Goal: Information Seeking & Learning: Learn about a topic

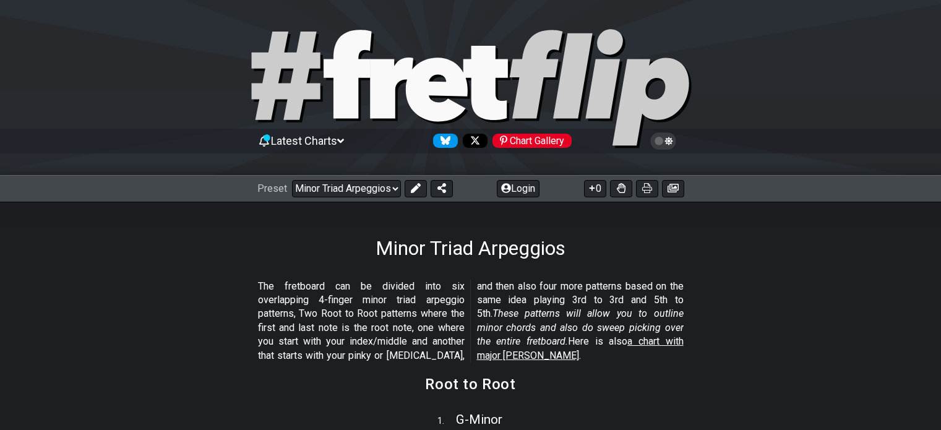
scroll to position [248, 0]
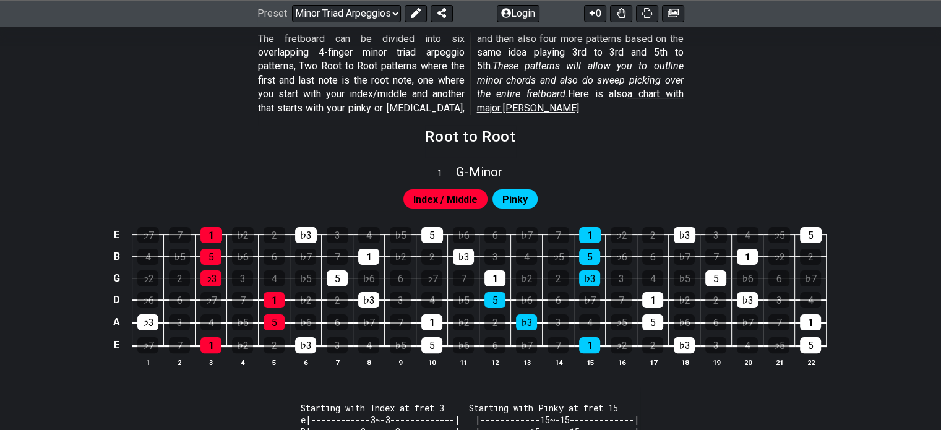
click at [520, 203] on span "Pinky" at bounding box center [515, 200] width 25 height 18
click at [446, 197] on span "Index / Middle" at bounding box center [445, 200] width 64 height 18
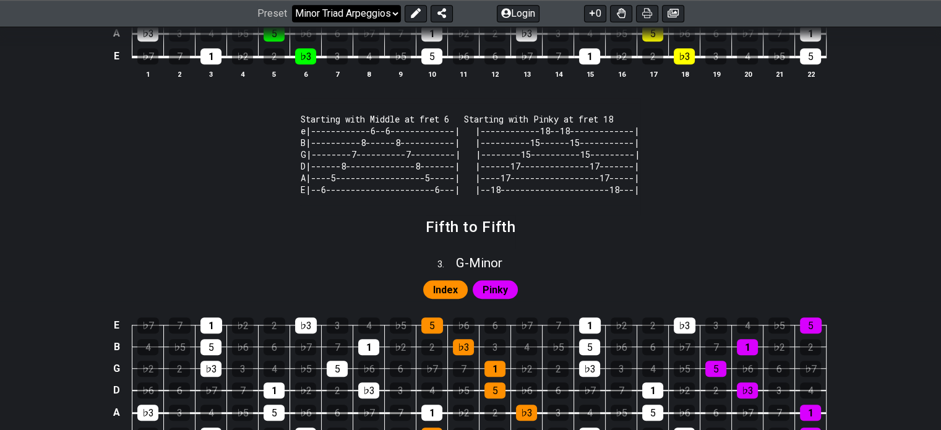
scroll to position [866, 0]
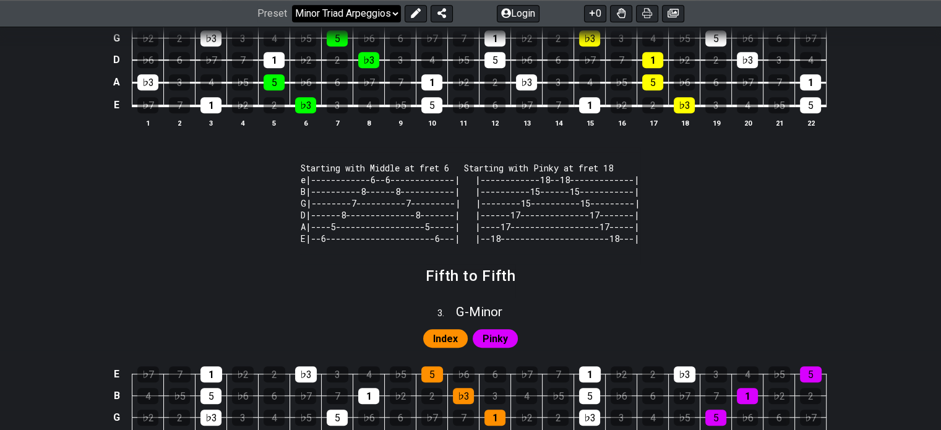
click at [343, 12] on select "Welcome to #fretflip! Initial Preset Custom Preset Minor Pentatonic Major Penta…" at bounding box center [346, 13] width 109 height 17
click at [292, 22] on select "Welcome to #fretflip! Initial Preset Custom Preset Minor Pentatonic Major Penta…" at bounding box center [346, 13] width 109 height 17
select select "/how-to-solo"
select select "C"
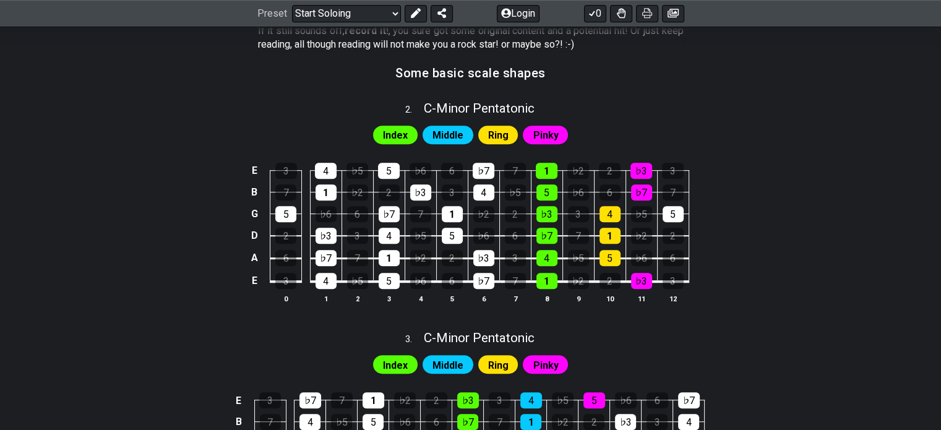
scroll to position [681, 0]
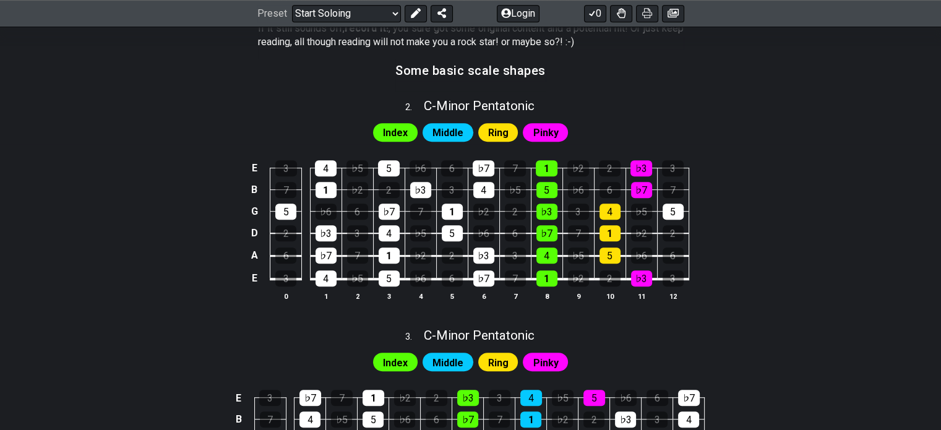
click at [396, 129] on span "Index" at bounding box center [395, 133] width 25 height 18
click at [457, 126] on span "Middle" at bounding box center [448, 133] width 31 height 18
click at [506, 133] on span "Ring" at bounding box center [498, 133] width 20 height 18
click at [534, 131] on span "Pinky" at bounding box center [545, 133] width 25 height 18
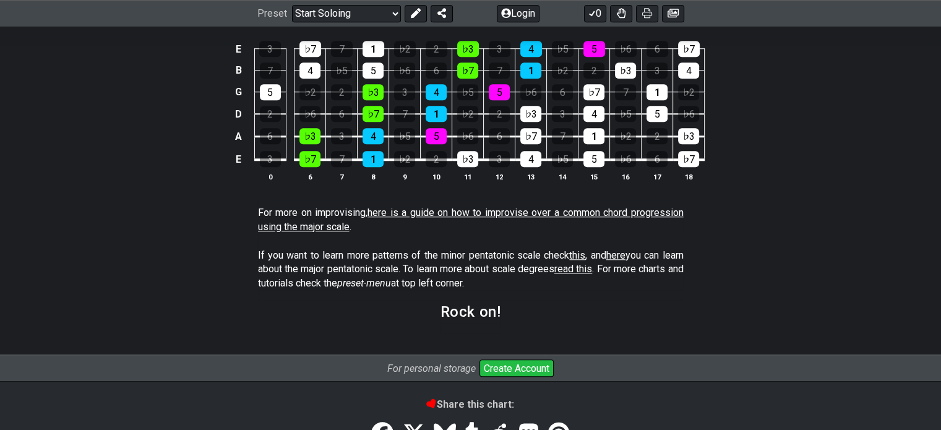
scroll to position [1052, 0]
